Goal: Task Accomplishment & Management: Manage account settings

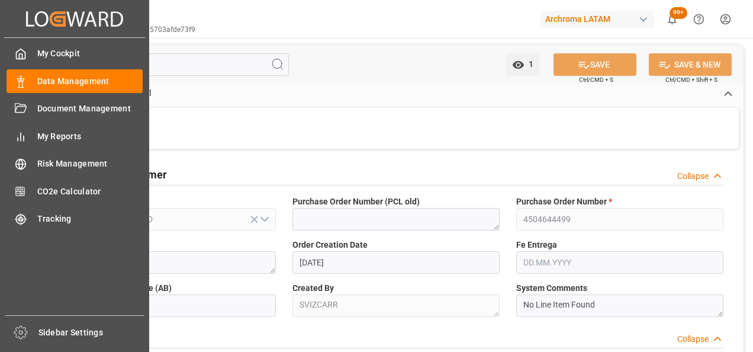
scroll to position [1066, 0]
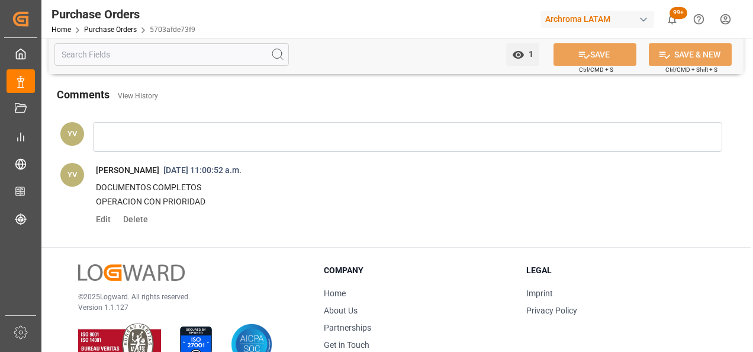
click at [123, 31] on link "Purchase Orders" at bounding box center [110, 29] width 53 height 8
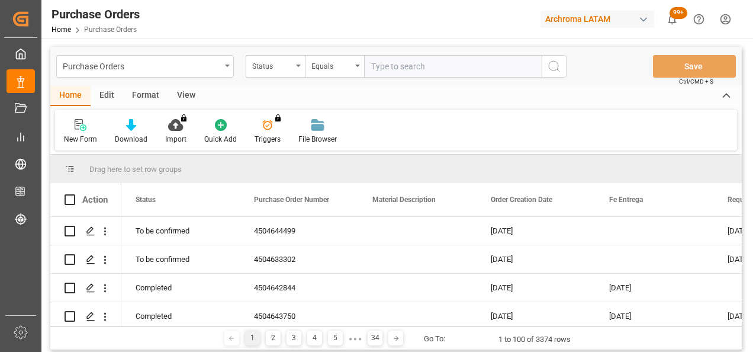
click at [295, 72] on div "Status" at bounding box center [275, 66] width 59 height 23
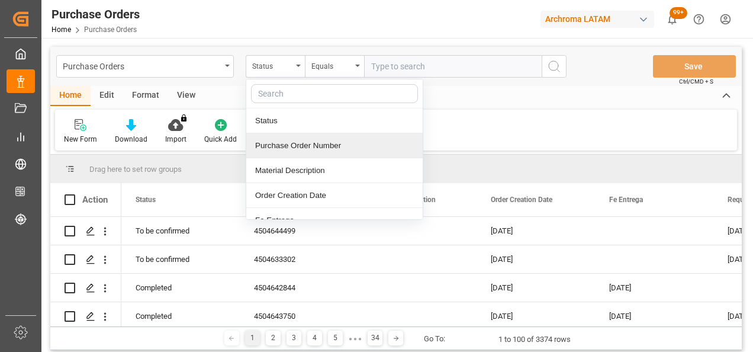
click at [299, 143] on div "Purchase Order Number" at bounding box center [334, 145] width 177 height 25
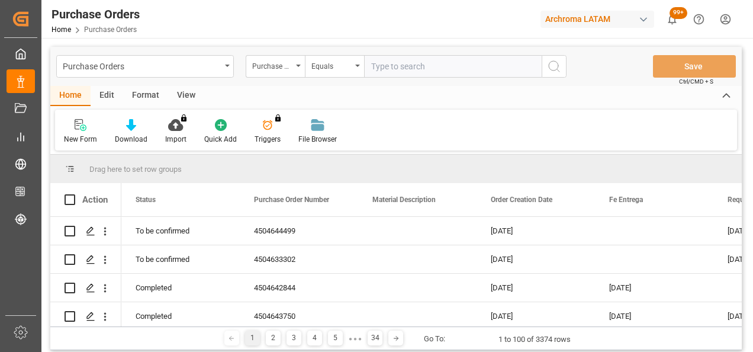
click at [406, 69] on input "text" at bounding box center [453, 66] width 178 height 23
paste input "4504653885"
type input "4504653885"
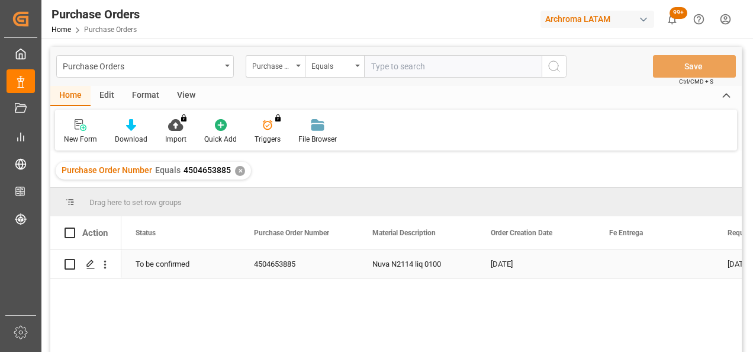
click at [92, 262] on icon "Press SPACE to select this row." at bounding box center [90, 263] width 9 height 9
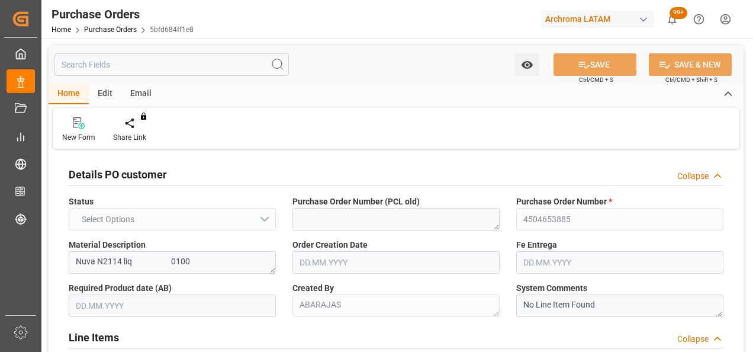
type input "1"
type input "[DATE]"
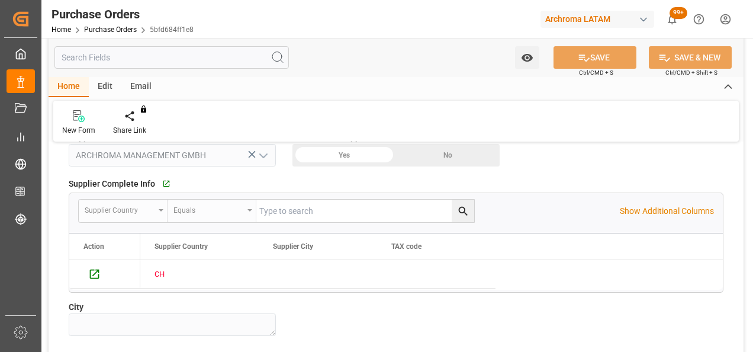
scroll to position [770, 0]
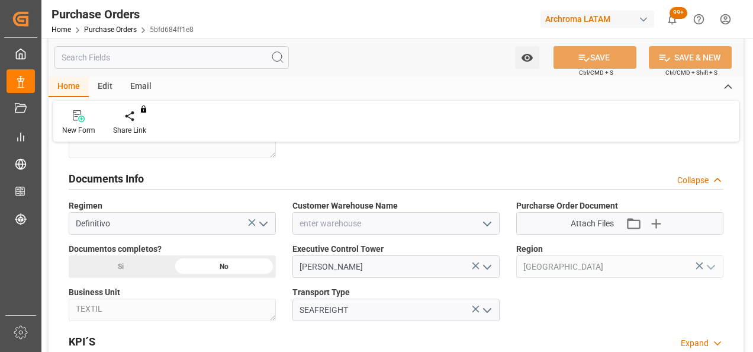
click at [488, 217] on icon "open menu" at bounding box center [487, 224] width 14 height 14
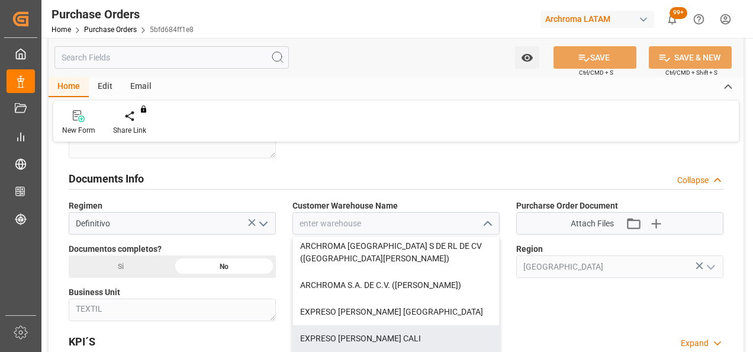
scroll to position [118, 0]
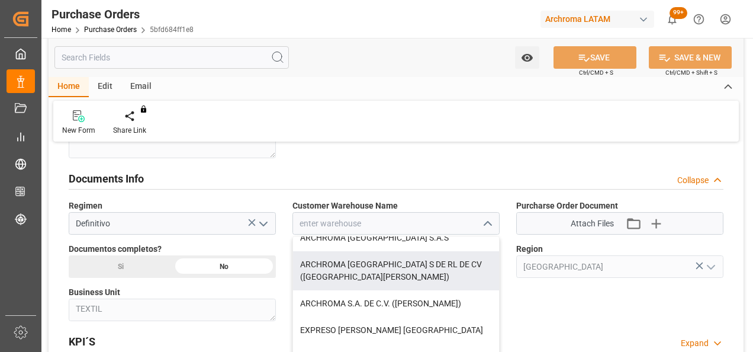
click at [442, 256] on div "ARCHROMA [GEOGRAPHIC_DATA] S DE RL DE CV ([GEOGRAPHIC_DATA][PERSON_NAME])" at bounding box center [396, 270] width 206 height 39
type input "ARCHROMA [GEOGRAPHIC_DATA] S DE RL DE CV ([GEOGRAPHIC_DATA][PERSON_NAME])"
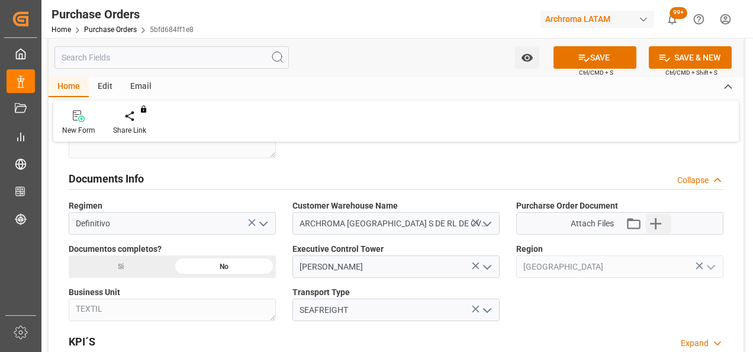
click at [662, 217] on icon "button" at bounding box center [656, 223] width 19 height 19
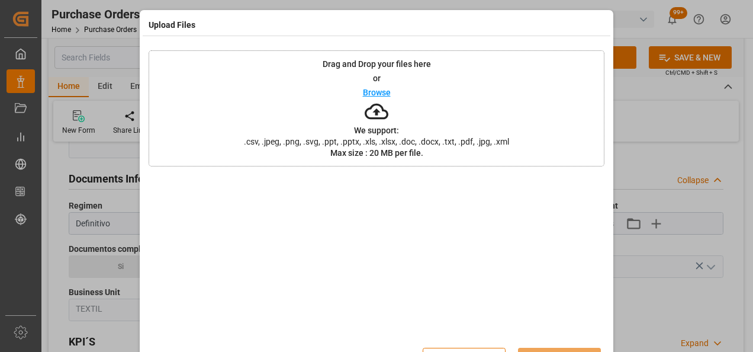
click at [266, 105] on div "Drag and Drop your files here or Browse We support: .csv, .jpeg, .png, .svg, .p…" at bounding box center [377, 108] width 456 height 116
click at [554, 348] on button "Upload" at bounding box center [559, 359] width 83 height 23
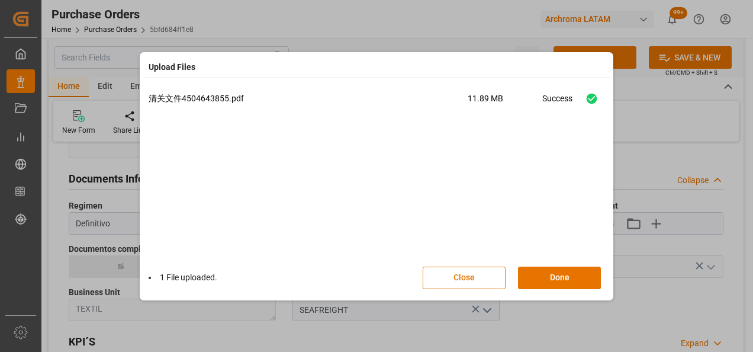
click at [576, 274] on button "Done" at bounding box center [559, 278] width 83 height 23
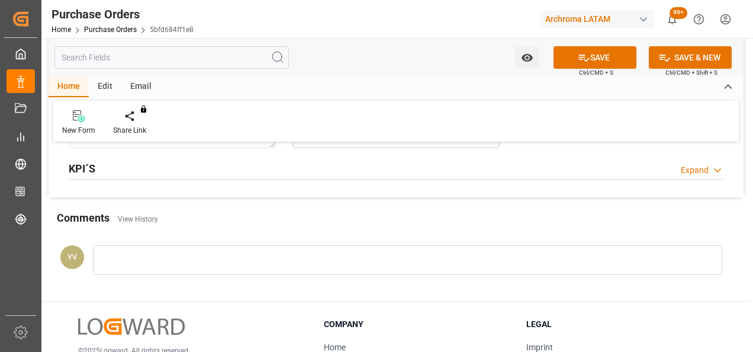
scroll to position [948, 0]
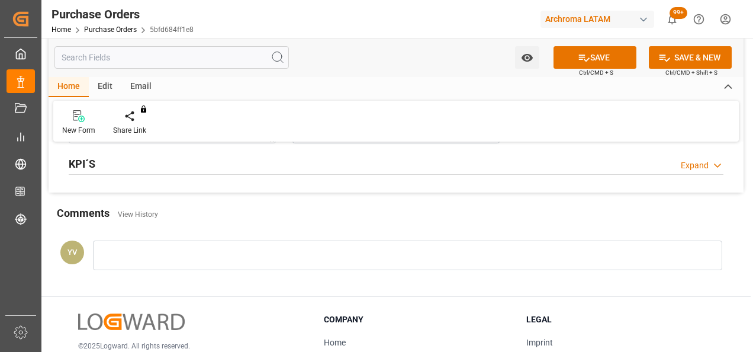
click at [250, 262] on div at bounding box center [408, 255] width 630 height 30
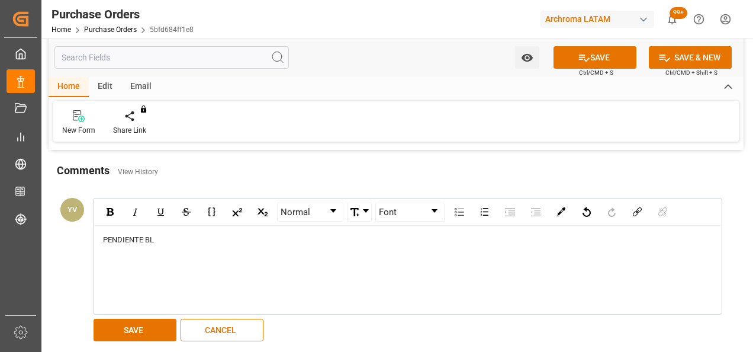
scroll to position [1066, 0]
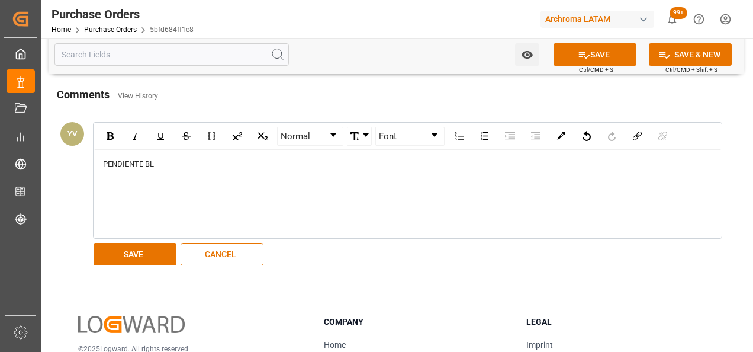
click at [148, 249] on button "SAVE" at bounding box center [135, 254] width 83 height 23
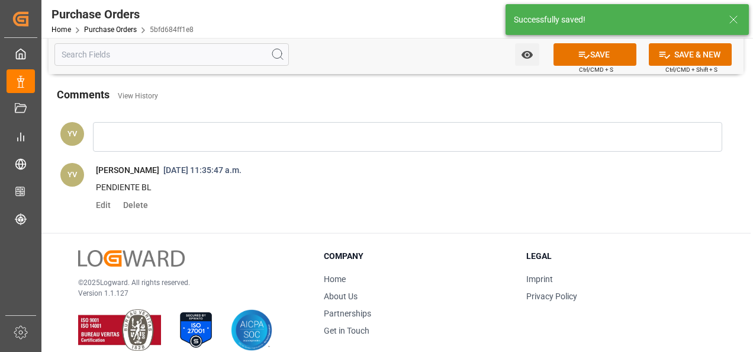
click at [532, 51] on icon "open menu" at bounding box center [527, 55] width 12 height 12
click at [501, 79] on span "Start Watching" at bounding box center [478, 81] width 108 height 12
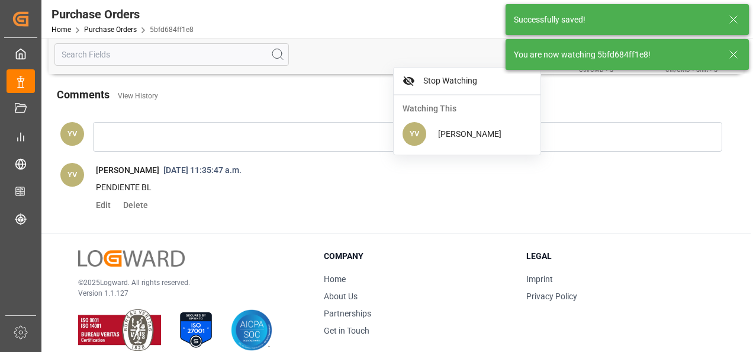
click at [735, 53] on icon at bounding box center [734, 54] width 14 height 14
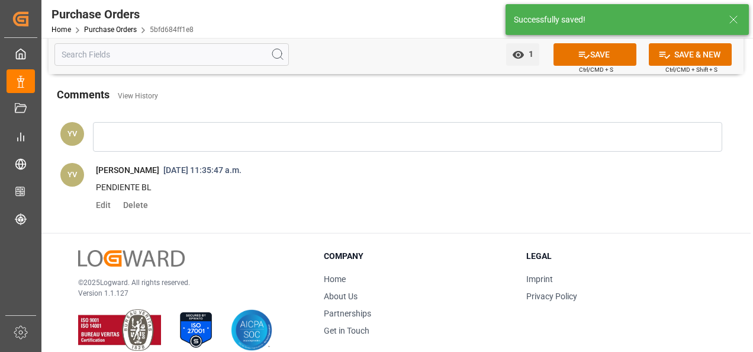
click at [612, 57] on button "SAVE" at bounding box center [595, 54] width 83 height 23
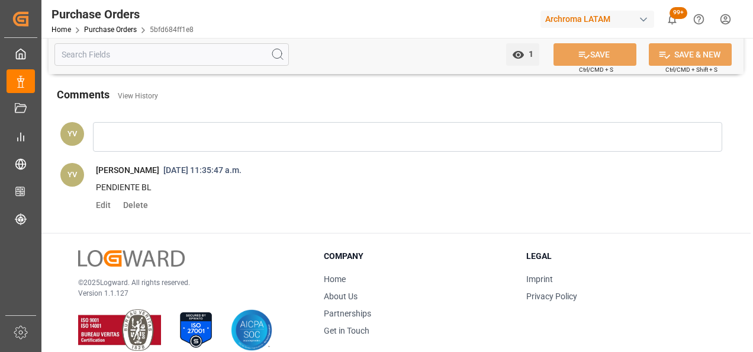
click at [97, 31] on link "Purchase Orders" at bounding box center [110, 29] width 53 height 8
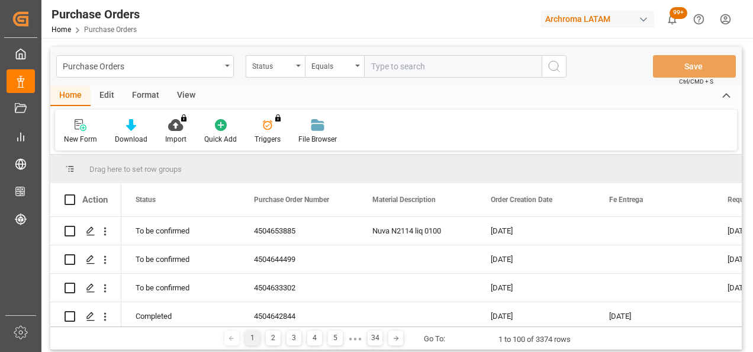
click at [300, 63] on div "Status" at bounding box center [275, 66] width 59 height 23
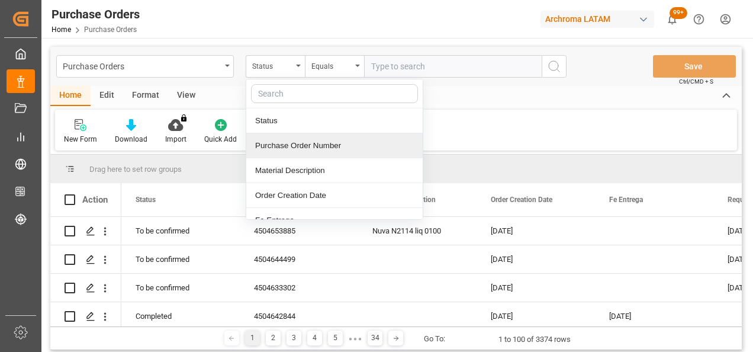
click at [296, 150] on div "Purchase Order Number" at bounding box center [334, 145] width 177 height 25
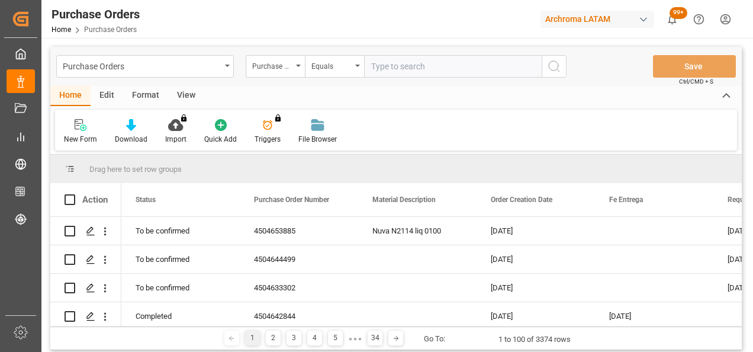
click at [406, 66] on input "text" at bounding box center [453, 66] width 178 height 23
paste input "4504656483"
type input "4504656483"
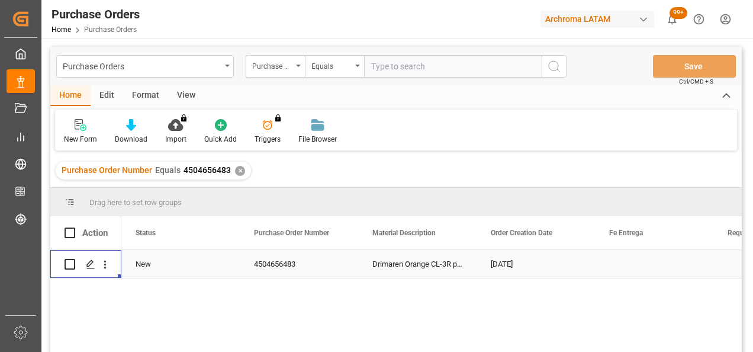
click at [85, 269] on div "Press SPACE to select this row." at bounding box center [90, 265] width 18 height 22
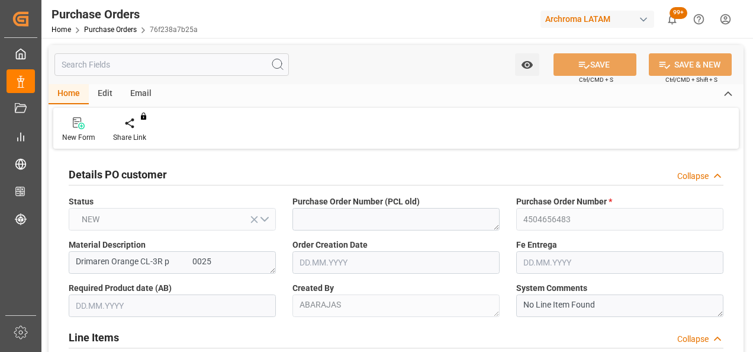
type input "[DATE]"
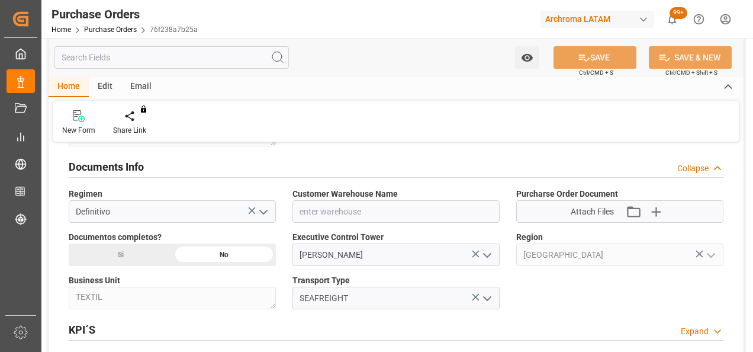
scroll to position [829, 0]
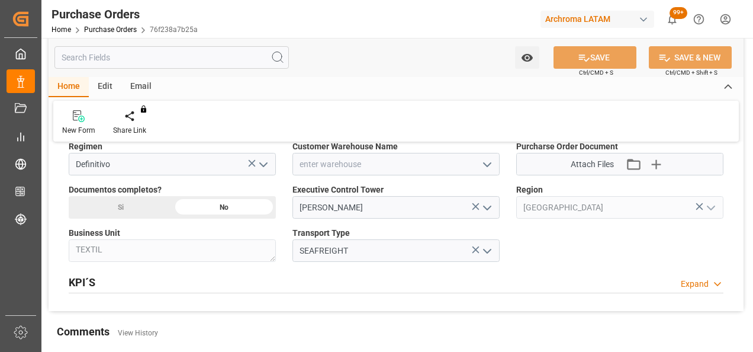
click at [486, 158] on icon "open menu" at bounding box center [487, 165] width 14 height 14
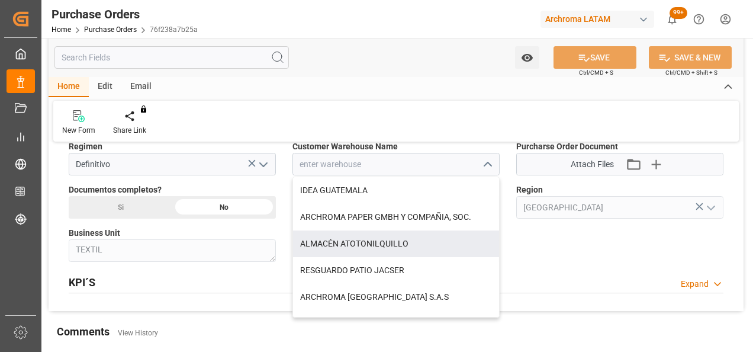
click at [374, 248] on div "ALMACÉN ATOTONILQUILLO" at bounding box center [396, 243] width 206 height 27
type input "ALMACÉN ATOTONILQUILLO"
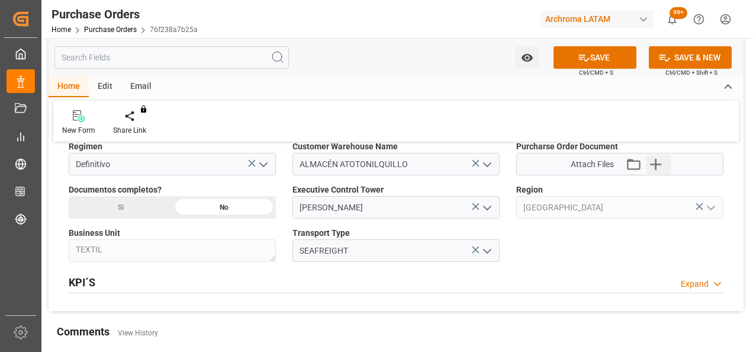
click at [669, 155] on button "Upload new file" at bounding box center [659, 164] width 25 height 19
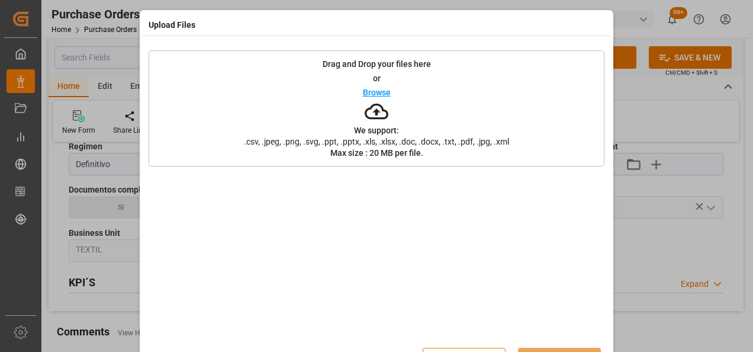
click at [307, 94] on div "Drag and Drop your files here or Browse We support: .csv, .jpeg, .png, .svg, .p…" at bounding box center [377, 108] width 456 height 116
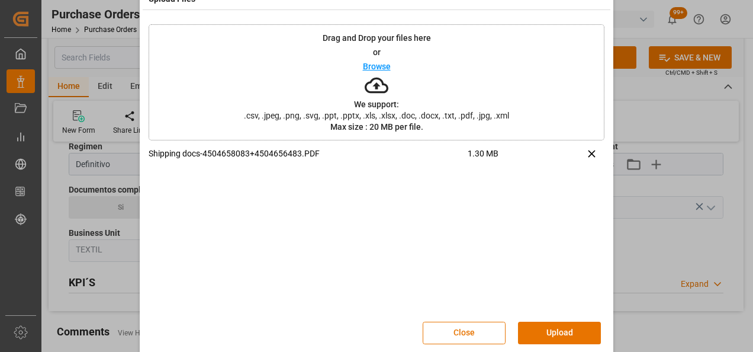
scroll to position [38, 0]
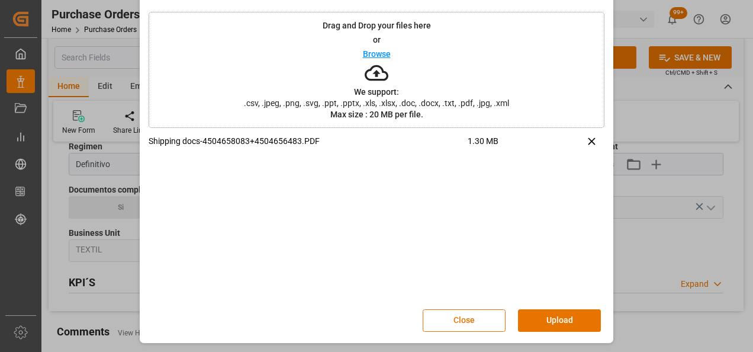
click at [563, 322] on button "Upload" at bounding box center [559, 320] width 83 height 23
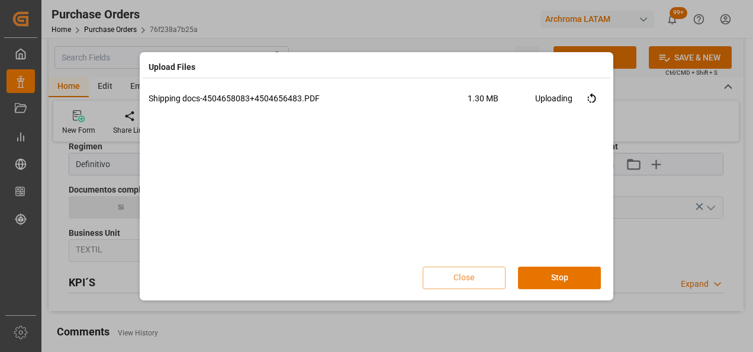
scroll to position [0, 0]
click at [554, 282] on button "Done" at bounding box center [559, 278] width 83 height 23
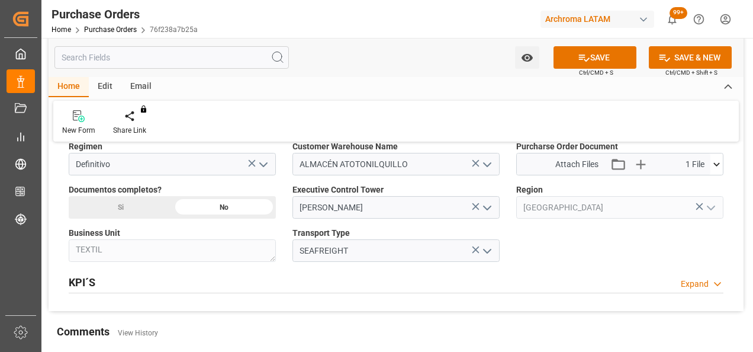
click at [147, 208] on div "Si" at bounding box center [121, 207] width 104 height 23
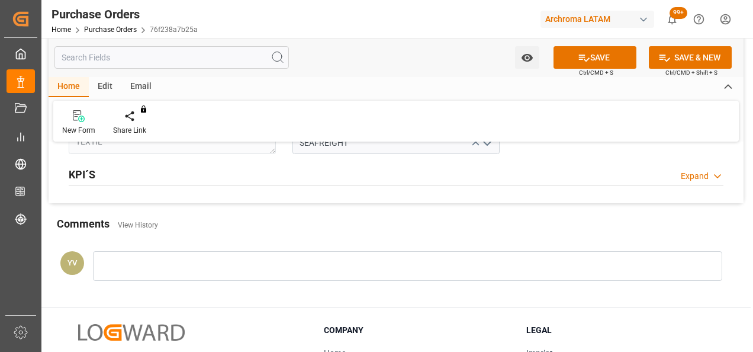
scroll to position [1007, 0]
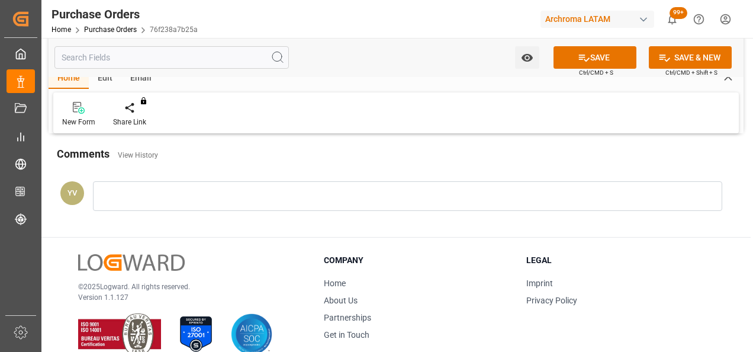
click at [135, 190] on div at bounding box center [408, 196] width 630 height 30
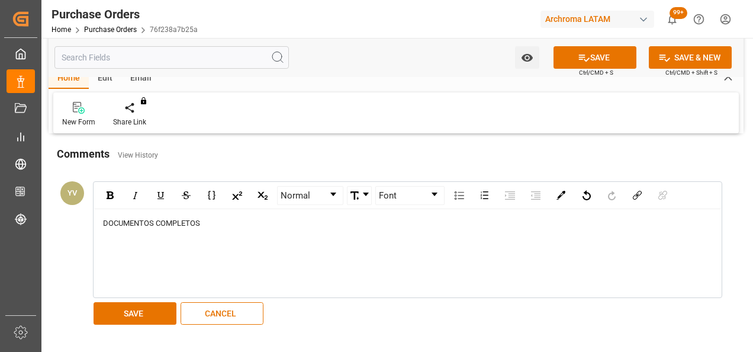
click at [148, 304] on button "SAVE" at bounding box center [135, 313] width 83 height 23
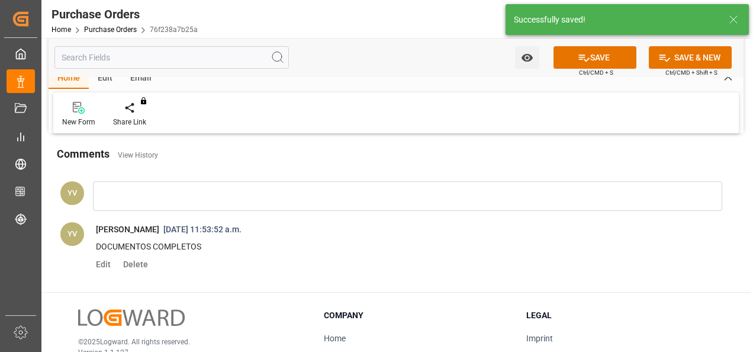
click at [524, 53] on icon "open menu" at bounding box center [527, 58] width 12 height 12
click at [493, 83] on span "Start Watching" at bounding box center [478, 84] width 108 height 12
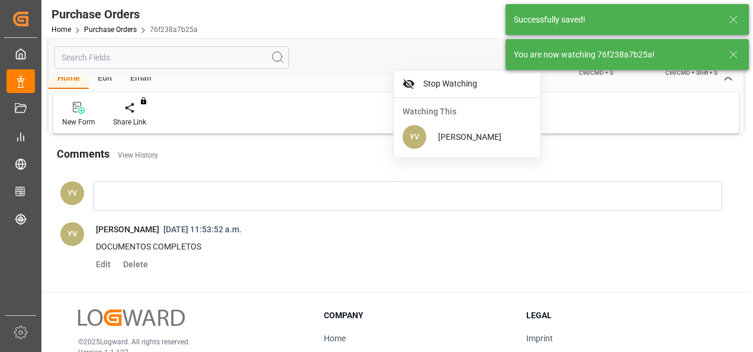
click at [734, 54] on line at bounding box center [733, 54] width 7 height 7
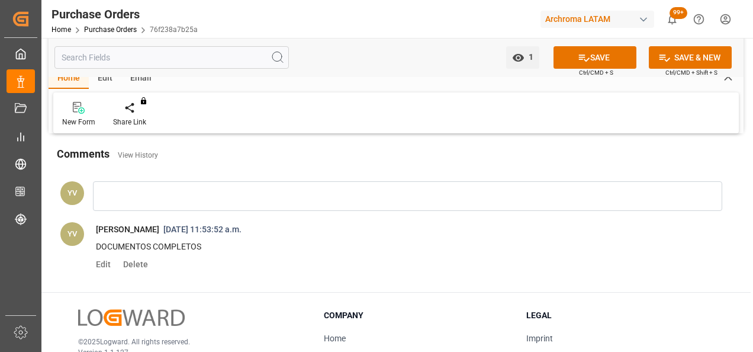
click at [621, 57] on button "SAVE" at bounding box center [595, 57] width 83 height 23
